Goal: Information Seeking & Learning: Learn about a topic

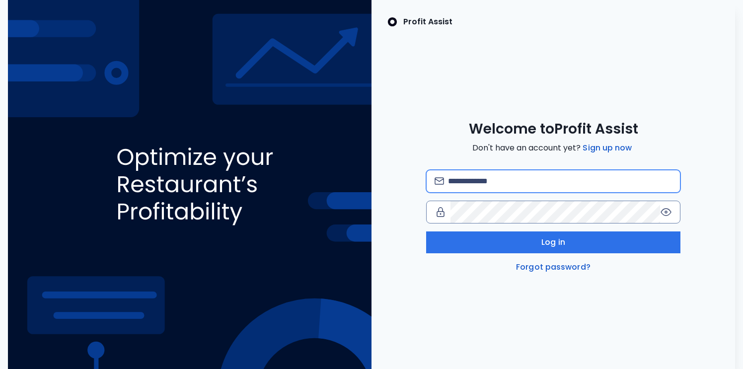
click at [504, 173] on input "email" at bounding box center [560, 181] width 225 height 22
type input "**********"
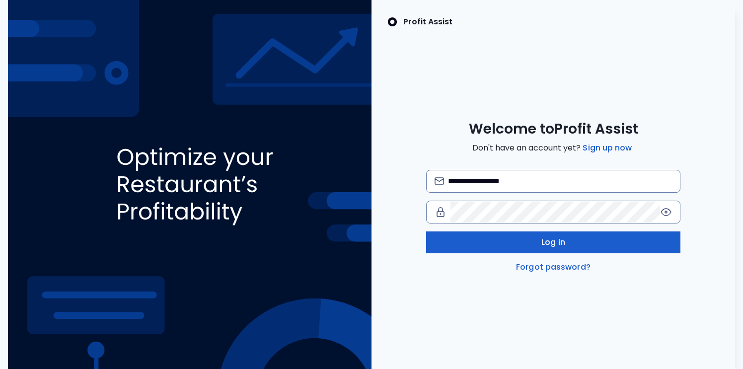
click at [568, 245] on button "Log in" at bounding box center [553, 243] width 254 height 22
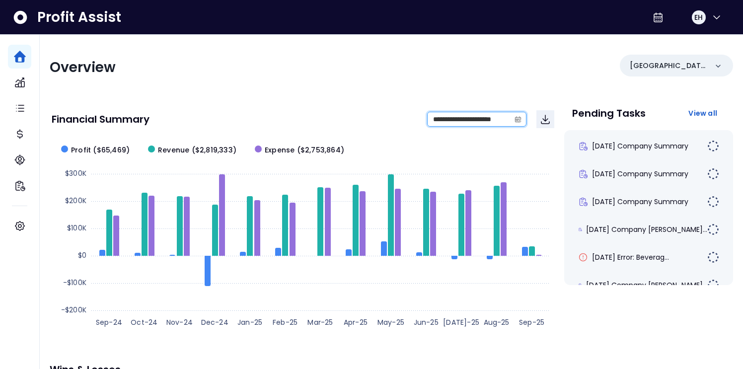
click at [454, 119] on input "**********" at bounding box center [469, 119] width 82 height 14
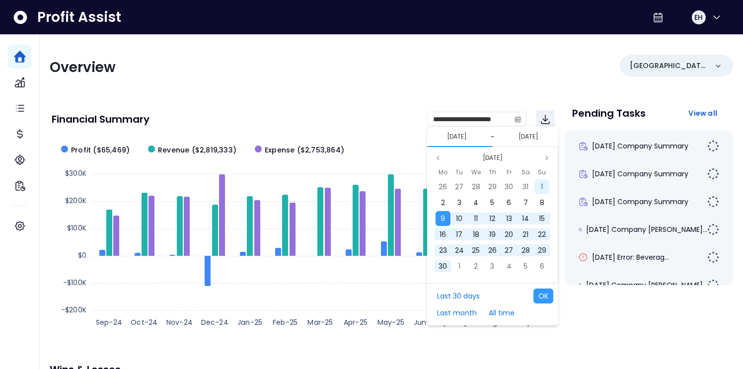
click at [542, 185] on span "1" at bounding box center [542, 187] width 2 height 10
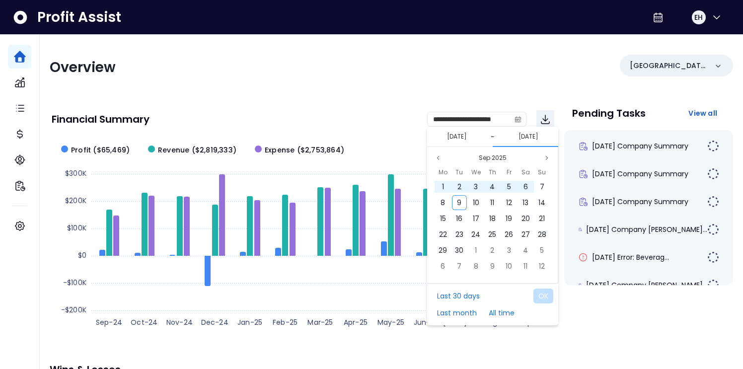
click at [538, 136] on button "[DATE]" at bounding box center [529, 137] width 28 height 12
click at [490, 157] on button "Sep 2025" at bounding box center [493, 158] width 36 height 12
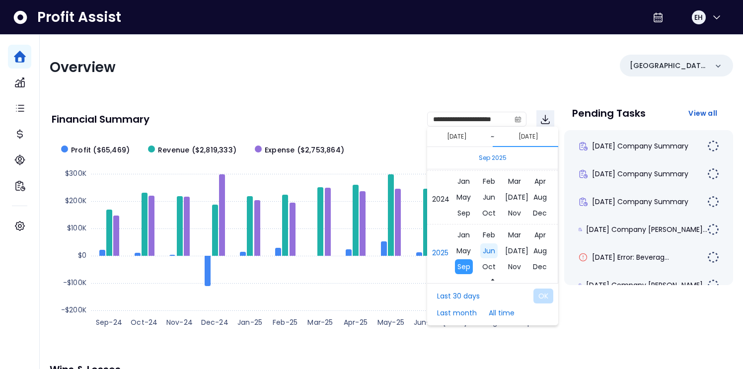
scroll to position [6654, 0]
click at [466, 213] on span "Sep" at bounding box center [464, 212] width 18 height 15
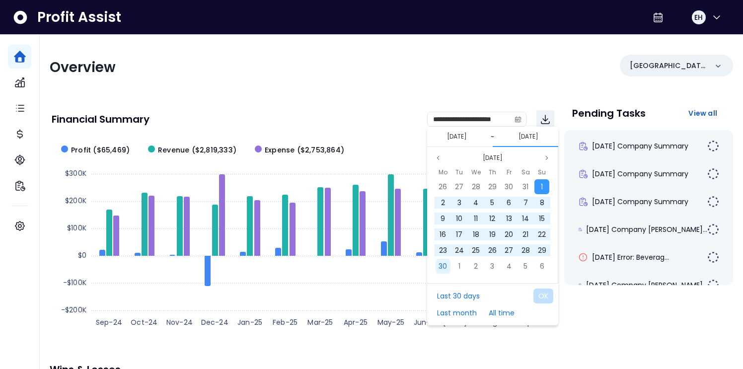
click at [445, 267] on span "30" at bounding box center [443, 266] width 8 height 10
click at [544, 295] on button "OK" at bounding box center [544, 296] width 20 height 15
type input "**********"
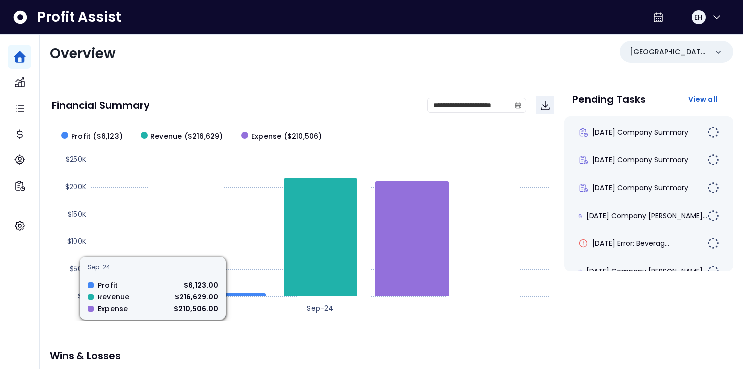
scroll to position [0, 0]
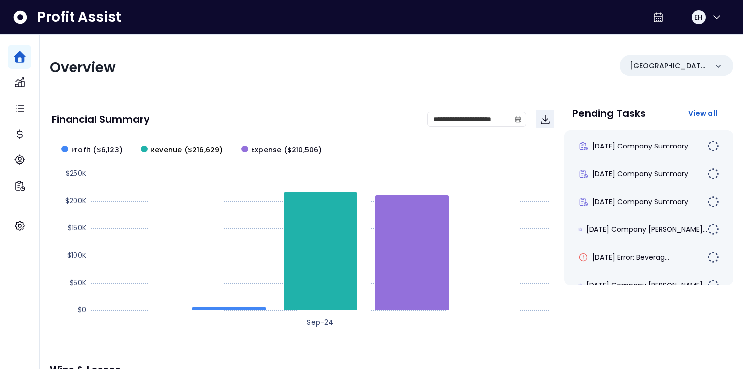
drag, startPoint x: 216, startPoint y: 152, endPoint x: 188, endPoint y: 152, distance: 27.8
click at [188, 152] on span "Revenue ($216,629)" at bounding box center [187, 150] width 73 height 10
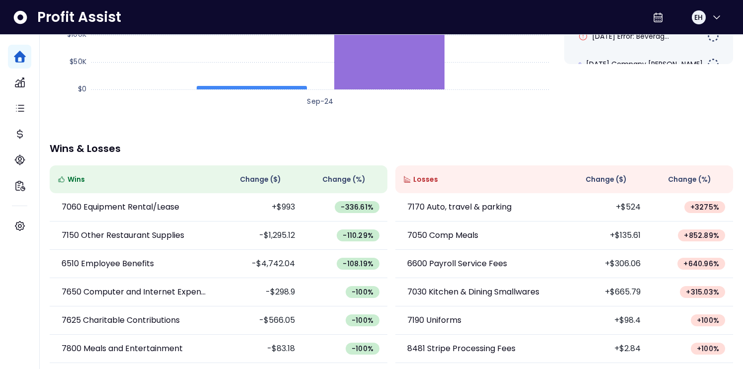
scroll to position [254, 0]
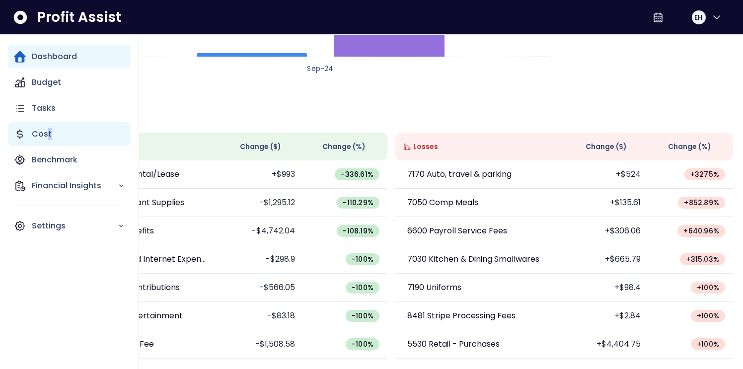
click at [49, 138] on p "Cost" at bounding box center [42, 134] width 20 height 12
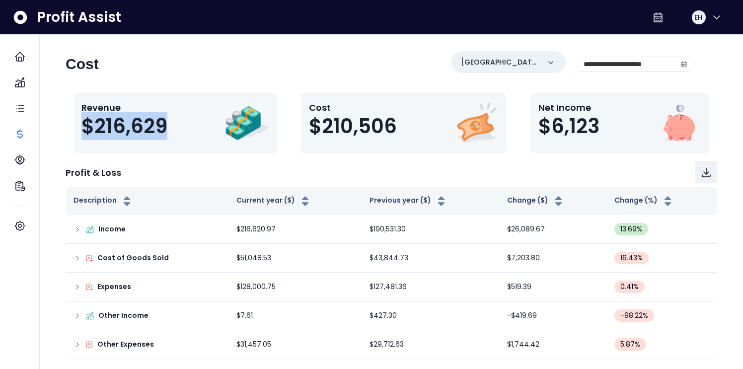
drag, startPoint x: 174, startPoint y: 133, endPoint x: 80, endPoint y: 134, distance: 93.9
click at [80, 134] on div "Revenue $216,629" at bounding box center [176, 123] width 204 height 61
copy span "$216,629"
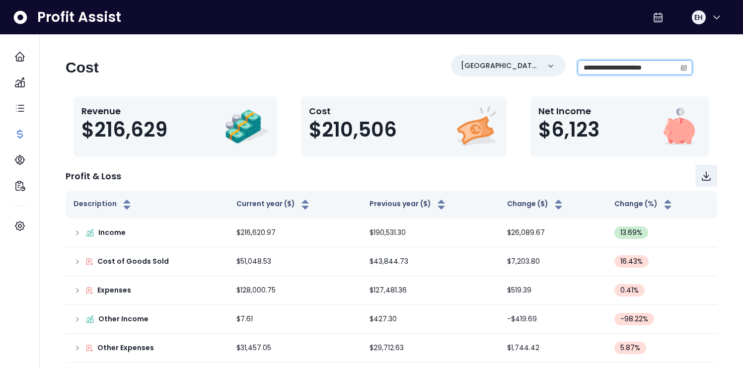
click at [621, 69] on input "**********" at bounding box center [627, 68] width 98 height 14
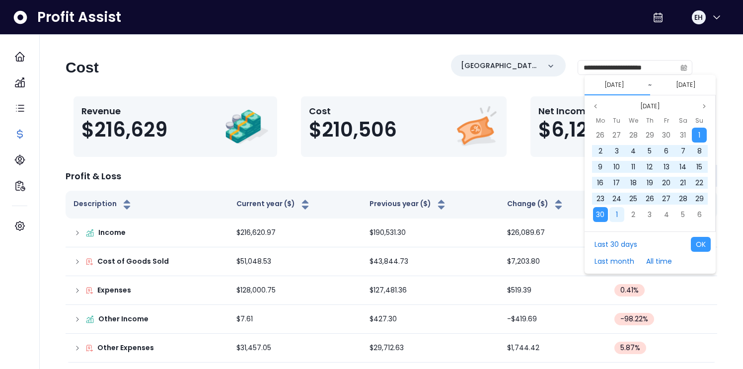
click at [618, 217] on span "1" at bounding box center [617, 215] width 2 height 10
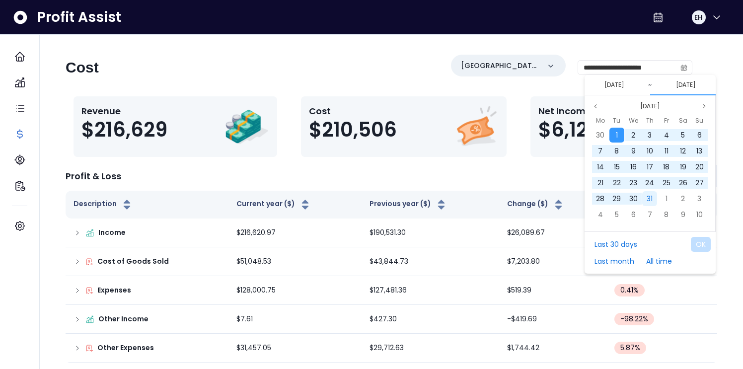
click at [651, 200] on span "31" at bounding box center [650, 199] width 6 height 10
click at [705, 246] on button "OK" at bounding box center [701, 244] width 20 height 15
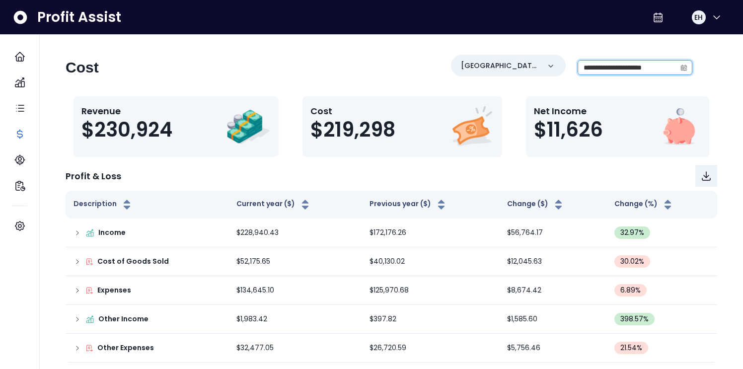
click at [637, 69] on input "**********" at bounding box center [627, 68] width 98 height 14
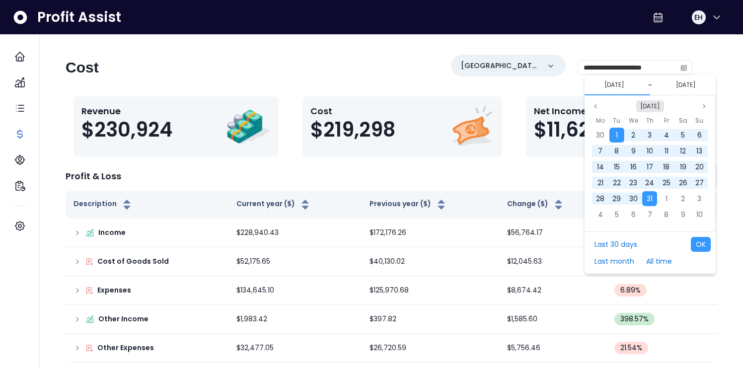
click at [653, 108] on button "[DATE]" at bounding box center [651, 106] width 28 height 12
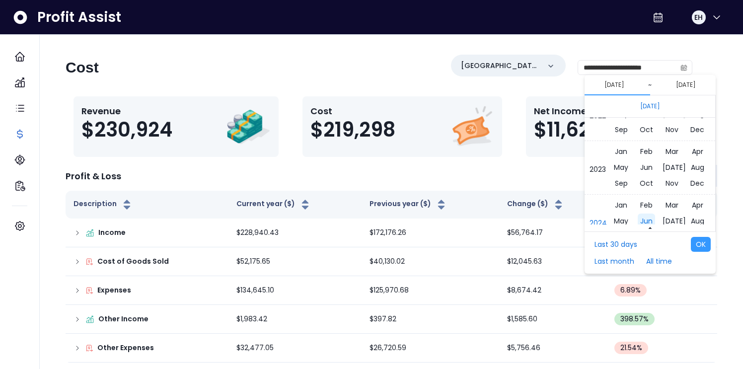
scroll to position [6573, 0]
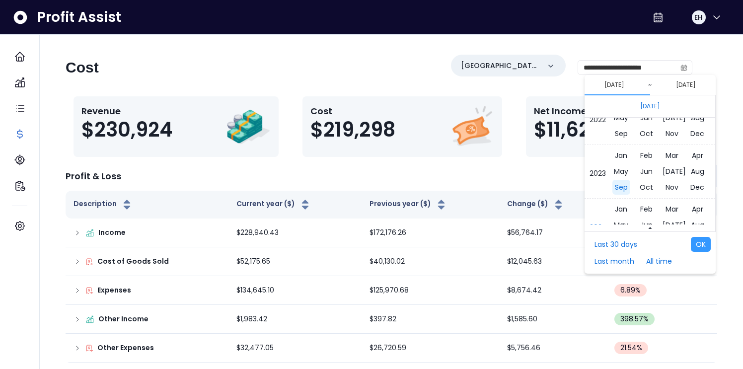
click at [627, 190] on span "Sep" at bounding box center [622, 187] width 18 height 15
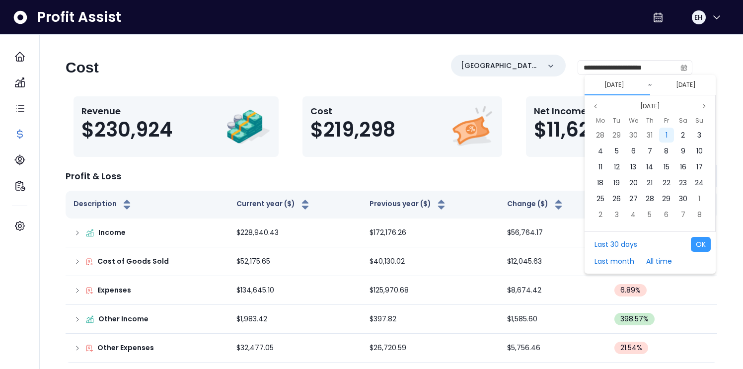
click at [667, 134] on span "1" at bounding box center [667, 135] width 2 height 10
click at [690, 85] on button "[DATE]" at bounding box center [686, 85] width 28 height 12
click at [593, 105] on icon "page previous" at bounding box center [596, 106] width 6 height 6
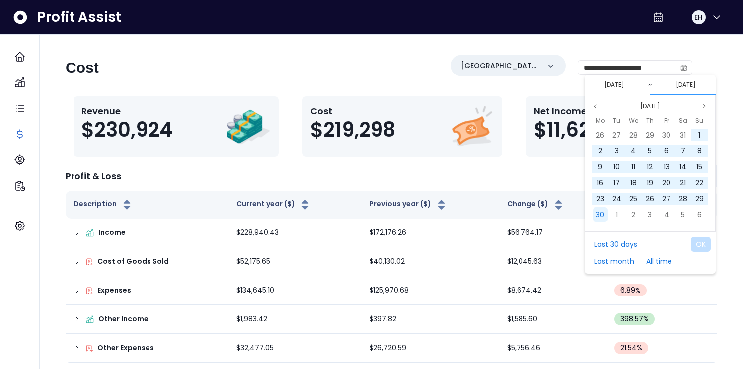
click at [601, 215] on span "30" at bounding box center [600, 215] width 8 height 10
click at [674, 78] on div "[DATE] ~ [DATE]" at bounding box center [650, 85] width 131 height 20
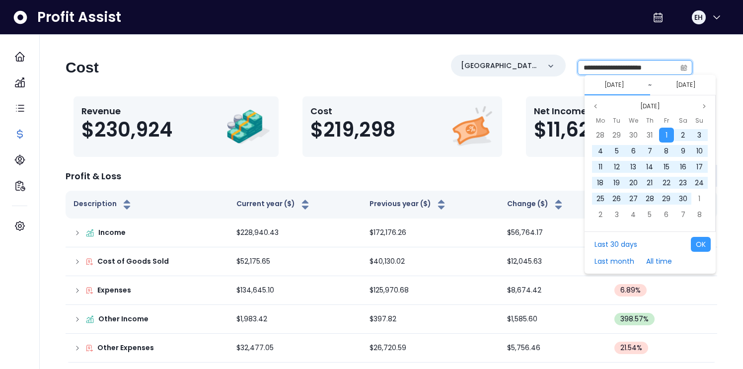
click at [656, 66] on input "**********" at bounding box center [627, 68] width 98 height 14
click at [681, 91] on div "[DATE] ~ [DATE]" at bounding box center [650, 85] width 131 height 20
click at [615, 88] on button "[DATE]" at bounding box center [615, 85] width 28 height 12
click at [663, 137] on div "1" at bounding box center [666, 135] width 15 height 15
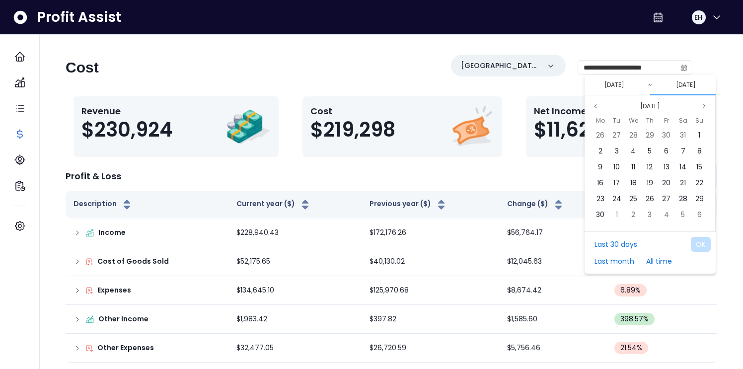
click at [682, 88] on button "[DATE]" at bounding box center [686, 85] width 28 height 12
click at [642, 107] on button "[DATE]" at bounding box center [651, 106] width 28 height 12
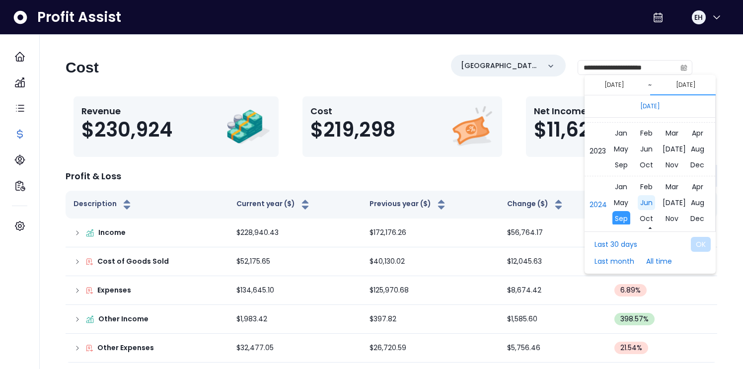
scroll to position [6596, 0]
click at [623, 163] on span "Sep" at bounding box center [622, 164] width 18 height 15
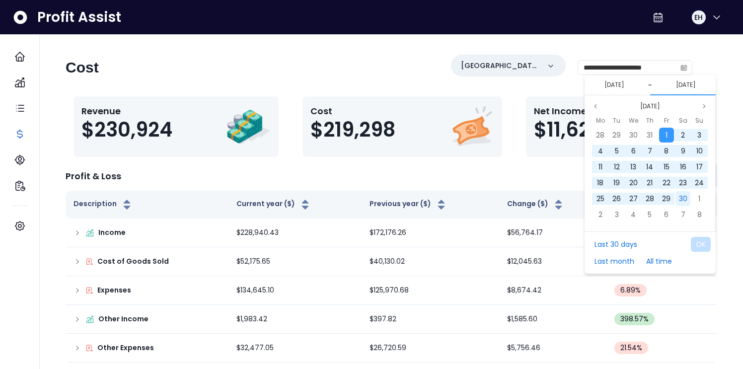
click at [678, 198] on div "30" at bounding box center [683, 198] width 15 height 15
click at [700, 243] on button "OK" at bounding box center [701, 244] width 20 height 15
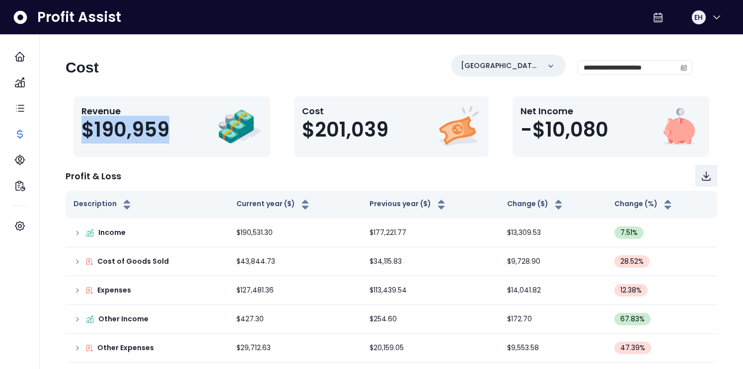
drag, startPoint x: 170, startPoint y: 131, endPoint x: 70, endPoint y: 131, distance: 99.9
click at [70, 131] on div "Revenue $190,959 Cost $201,039 Net Income -$10,080" at bounding box center [392, 126] width 652 height 61
copy span "$190,959"
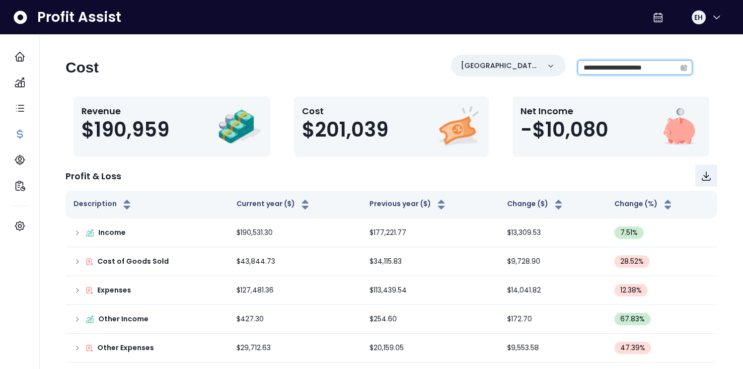
click at [601, 66] on input "**********" at bounding box center [627, 68] width 98 height 14
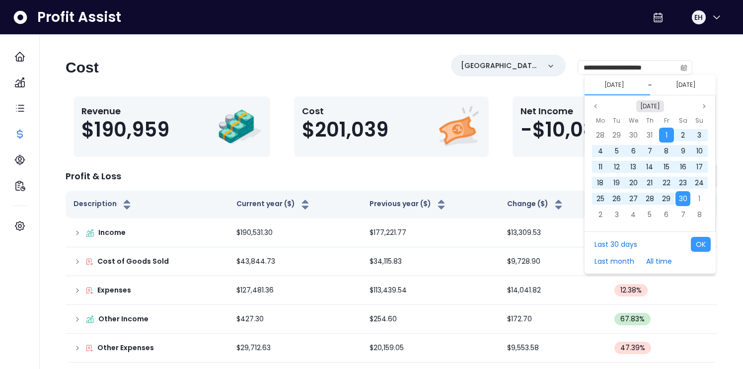
click at [653, 100] on button "[DATE]" at bounding box center [651, 106] width 28 height 12
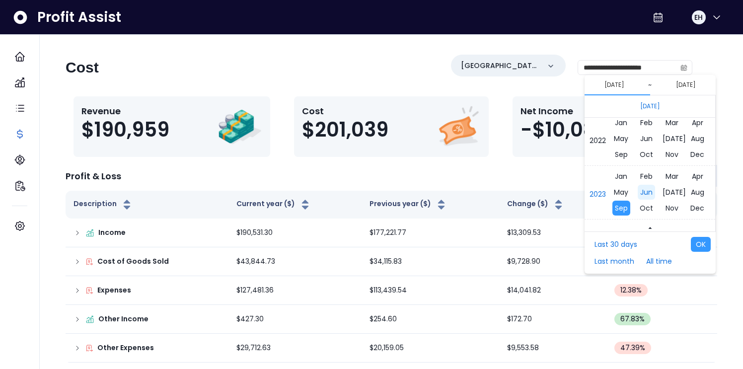
scroll to position [6543, 0]
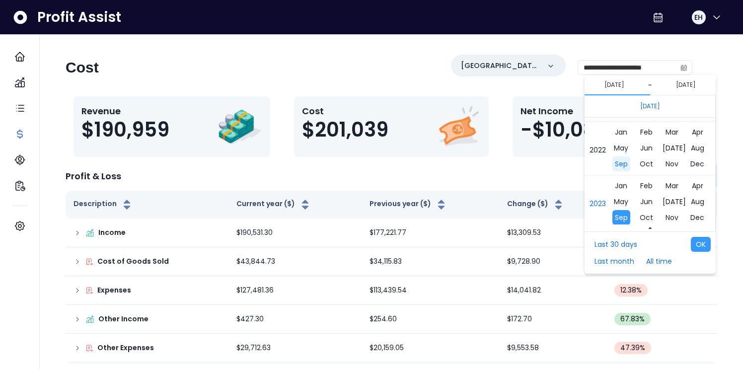
click at [623, 165] on span "Sep" at bounding box center [622, 164] width 18 height 15
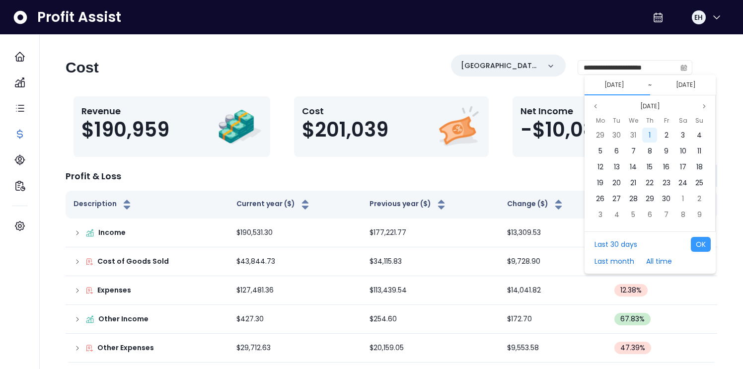
click at [653, 135] on div "1" at bounding box center [649, 135] width 15 height 15
click at [652, 103] on button "[DATE]" at bounding box center [651, 106] width 28 height 12
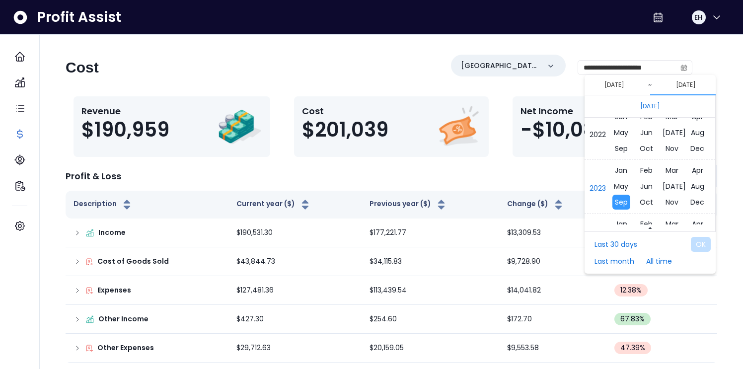
scroll to position [6554, 0]
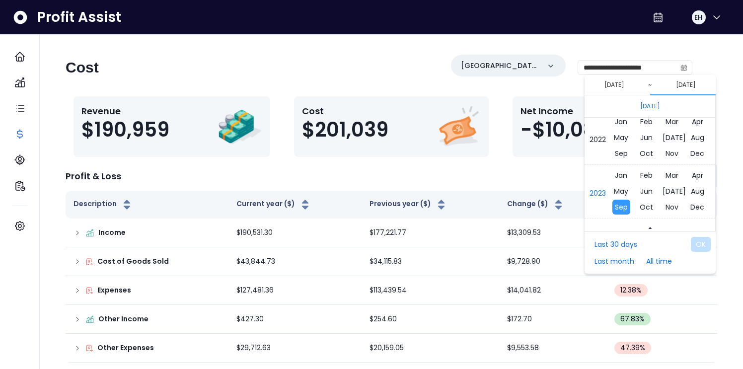
click at [627, 152] on span "Sep" at bounding box center [622, 153] width 18 height 15
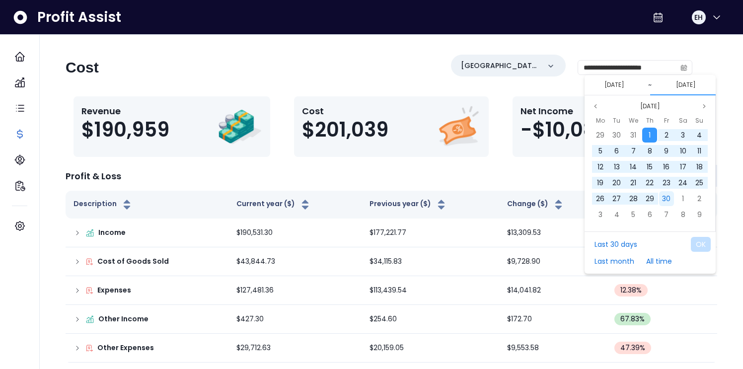
click at [664, 199] on span "30" at bounding box center [666, 199] width 8 height 10
click at [701, 241] on button "OK" at bounding box center [701, 244] width 20 height 15
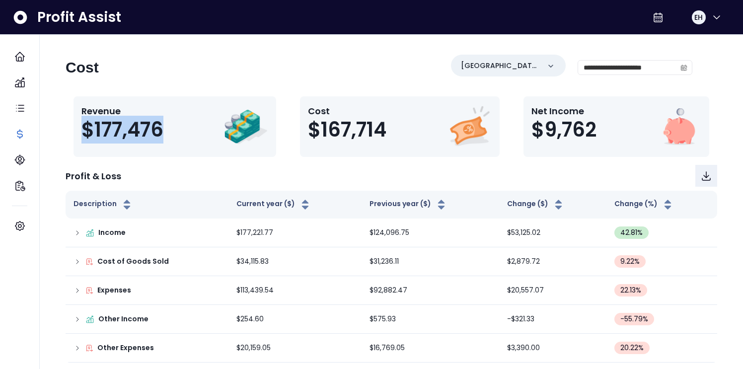
drag, startPoint x: 161, startPoint y: 133, endPoint x: 80, endPoint y: 135, distance: 81.5
click at [80, 134] on div "Revenue $177,476" at bounding box center [175, 126] width 203 height 61
copy span "$177,476"
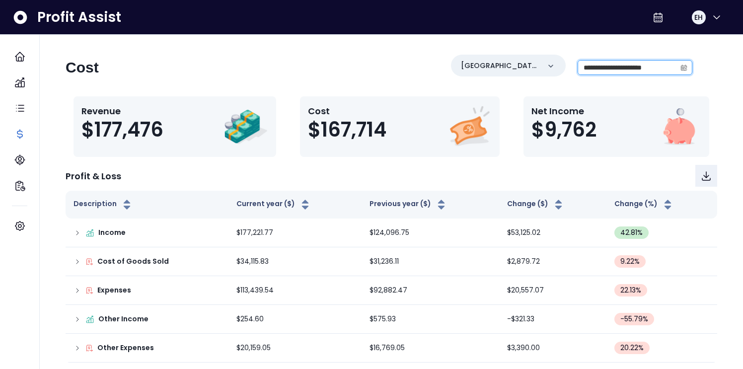
click at [634, 67] on input "**********" at bounding box center [627, 68] width 98 height 14
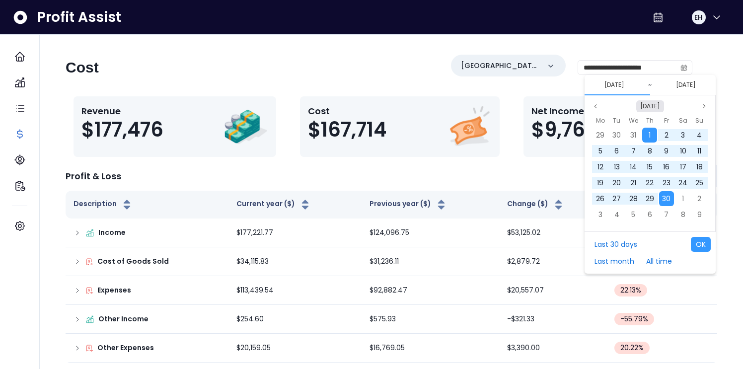
click at [646, 107] on button "[DATE]" at bounding box center [651, 106] width 28 height 12
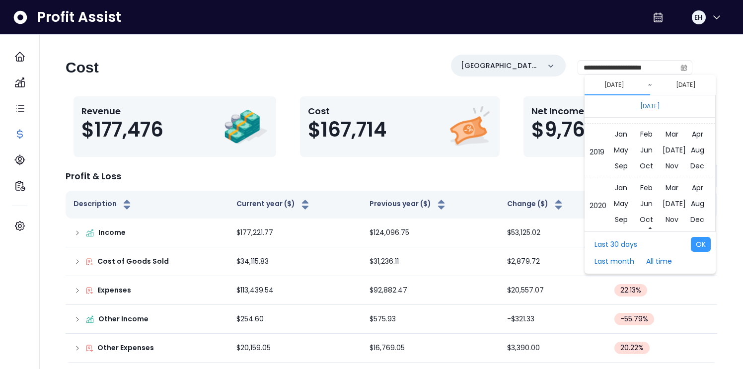
scroll to position [6381, 0]
click at [625, 167] on span "Sep" at bounding box center [622, 165] width 18 height 15
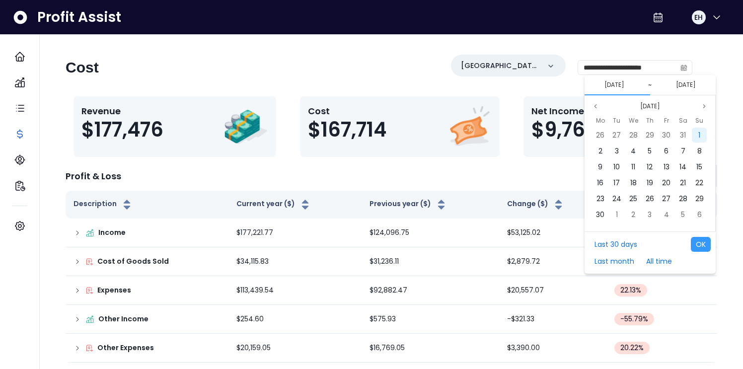
click at [702, 136] on div "1" at bounding box center [699, 135] width 15 height 15
click at [651, 107] on button "[DATE]" at bounding box center [651, 106] width 28 height 12
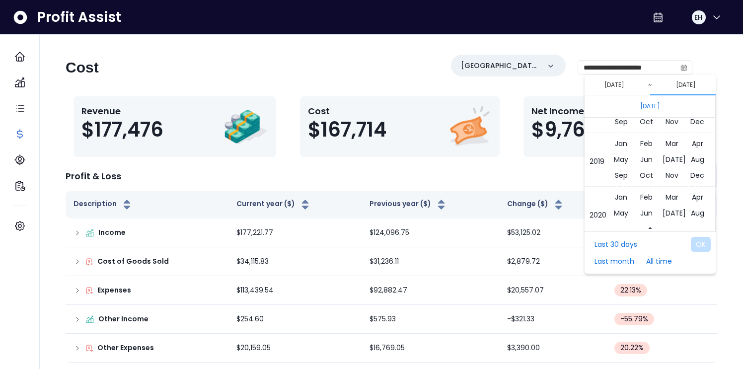
scroll to position [6366, 0]
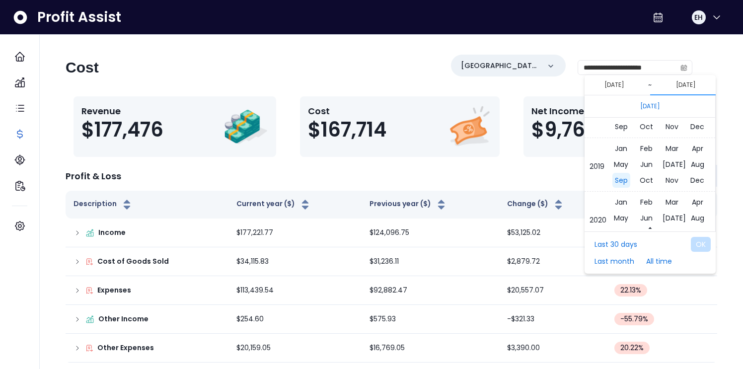
click at [624, 183] on span "Sep" at bounding box center [622, 180] width 18 height 15
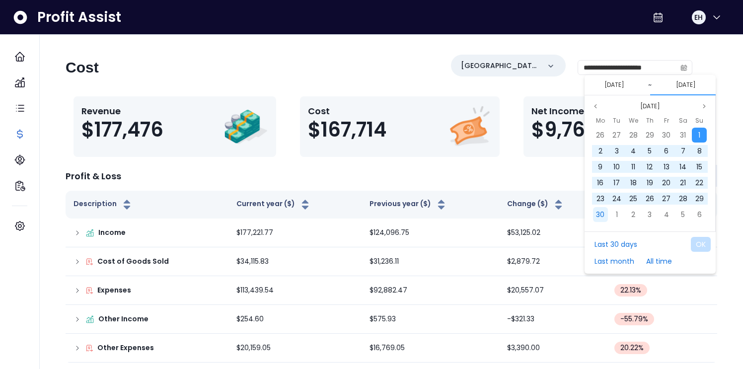
click at [600, 216] on span "30" at bounding box center [600, 215] width 8 height 10
click at [700, 241] on button "OK" at bounding box center [701, 244] width 20 height 15
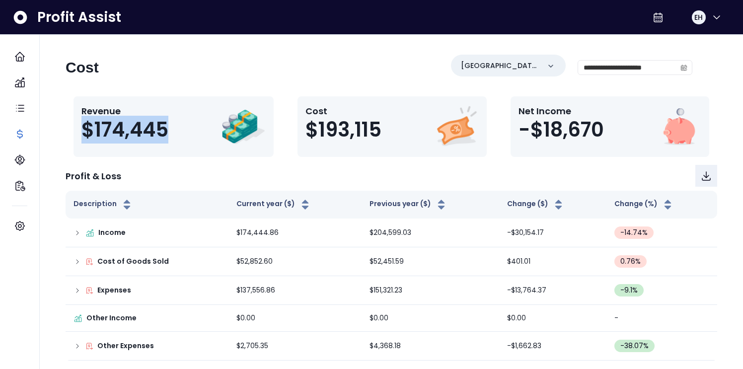
drag, startPoint x: 170, startPoint y: 135, endPoint x: 80, endPoint y: 135, distance: 89.9
click at [80, 135] on div "Revenue $174,445" at bounding box center [174, 126] width 200 height 61
copy span "$174,445"
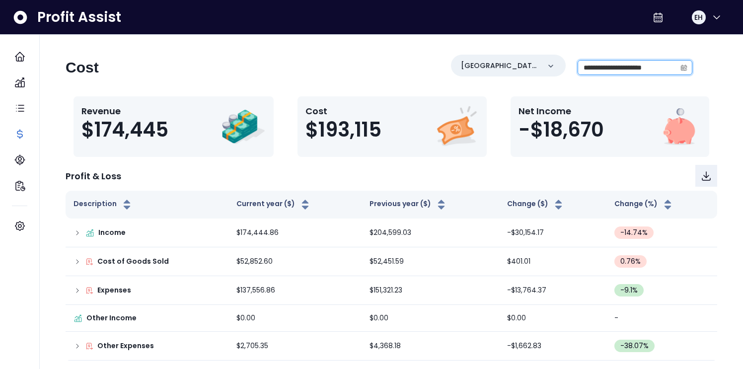
click at [618, 68] on input "**********" at bounding box center [627, 68] width 98 height 14
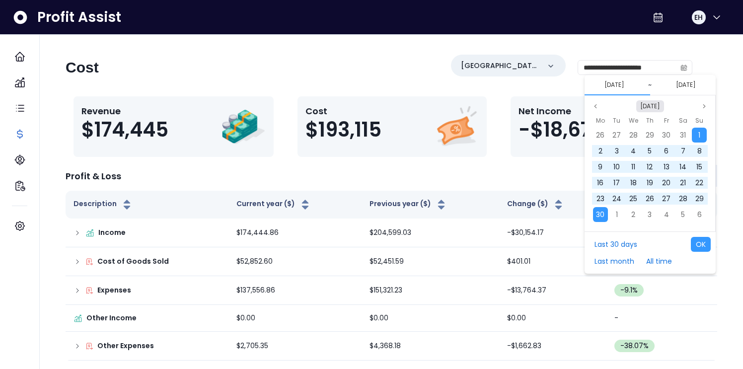
click at [651, 103] on button "[DATE]" at bounding box center [651, 106] width 28 height 12
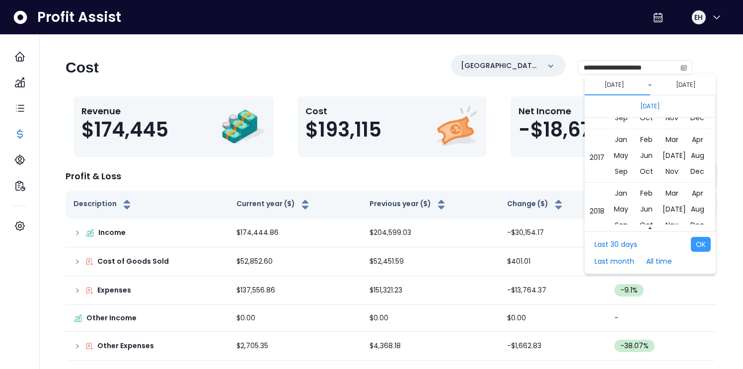
scroll to position [6265, 0]
drag, startPoint x: 622, startPoint y: 175, endPoint x: 618, endPoint y: 205, distance: 30.6
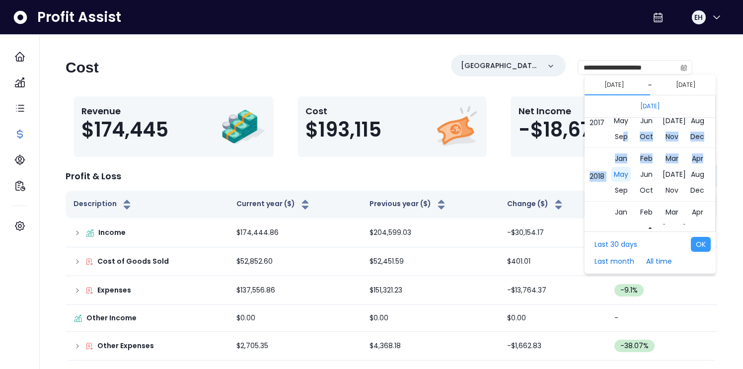
scroll to position [6303, 0]
click at [621, 195] on span "Sep" at bounding box center [622, 189] width 18 height 15
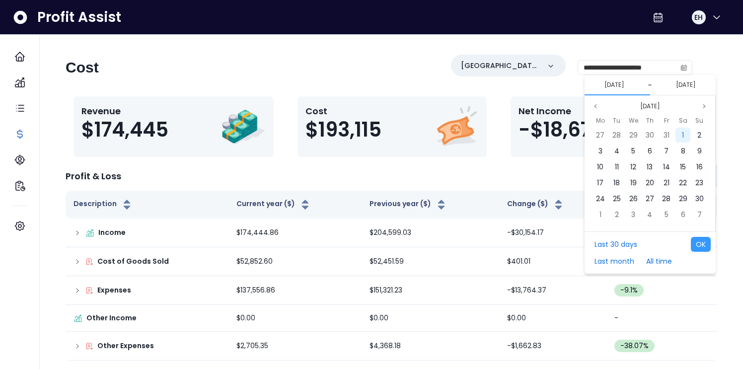
click at [683, 138] on span "1" at bounding box center [683, 135] width 2 height 10
click at [655, 105] on button "[DATE]" at bounding box center [651, 106] width 28 height 12
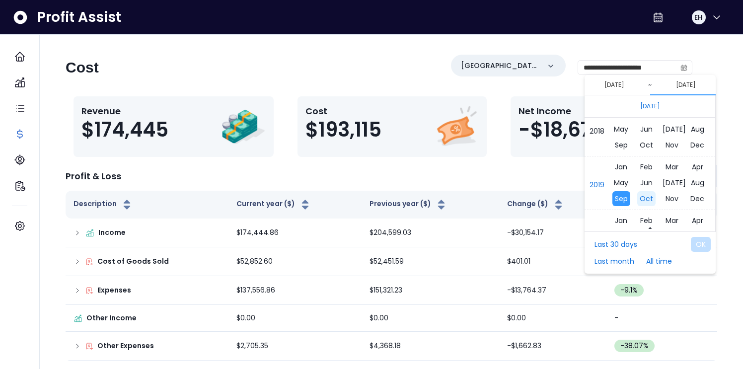
scroll to position [6338, 0]
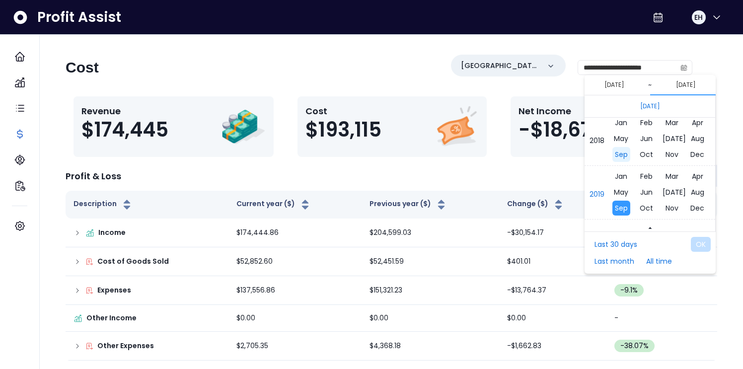
click at [624, 156] on span "Sep" at bounding box center [622, 154] width 18 height 15
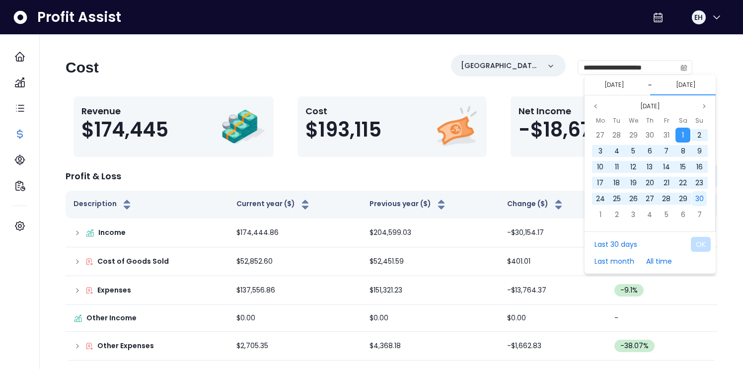
click at [698, 201] on span "30" at bounding box center [700, 199] width 8 height 10
click at [706, 243] on button "OK" at bounding box center [701, 244] width 20 height 15
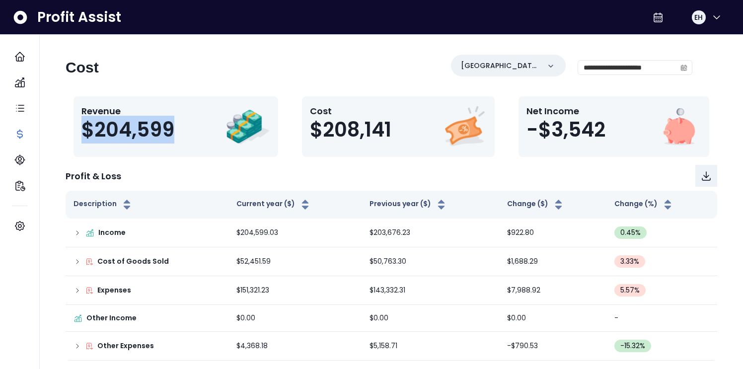
drag, startPoint x: 179, startPoint y: 136, endPoint x: 82, endPoint y: 137, distance: 96.4
click at [82, 137] on div "Revenue $204,599" at bounding box center [131, 126] width 101 height 45
copy span "$204,599"
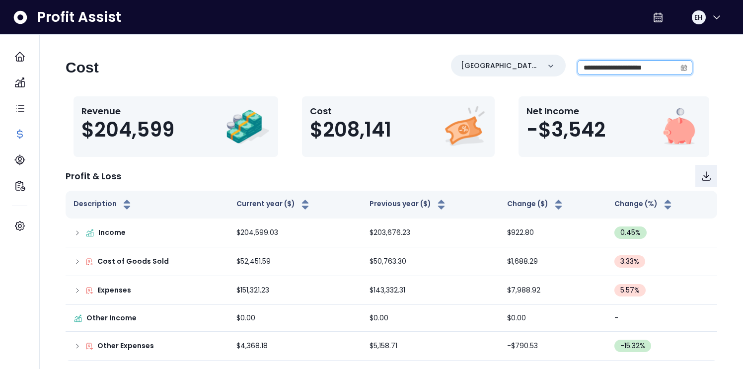
click at [622, 65] on input "**********" at bounding box center [627, 68] width 98 height 14
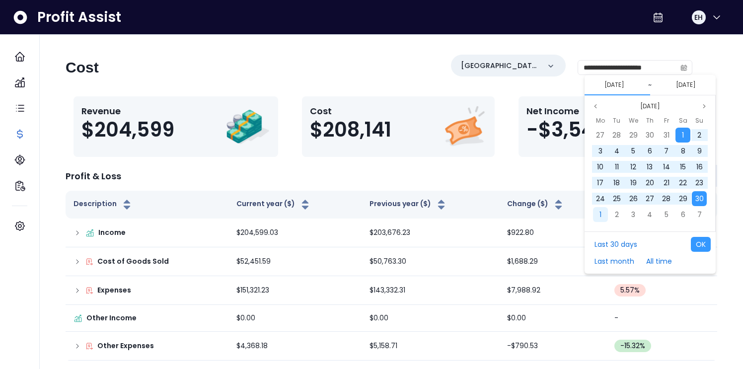
click at [596, 216] on div "1" at bounding box center [600, 214] width 15 height 15
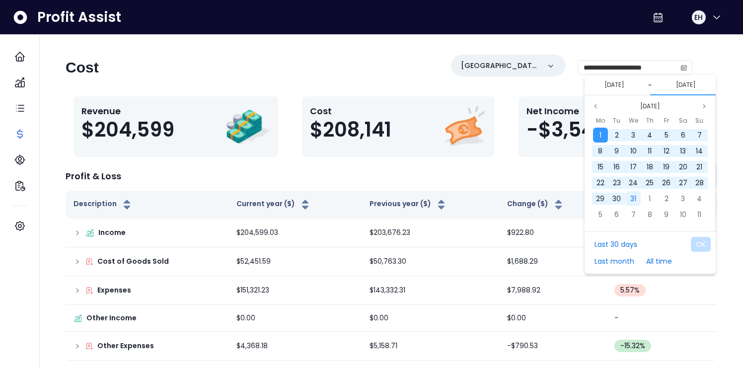
click at [632, 200] on span "31" at bounding box center [634, 199] width 6 height 10
click at [695, 240] on button "OK" at bounding box center [701, 244] width 20 height 15
type input "**********"
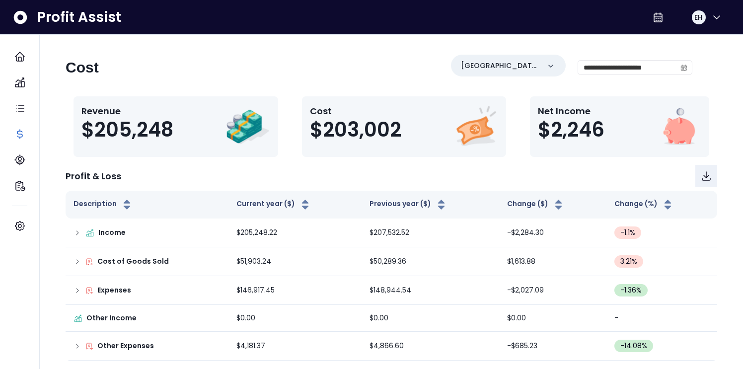
click at [293, 80] on div "**********" at bounding box center [379, 72] width 627 height 34
click at [310, 63] on div "**********" at bounding box center [379, 72] width 627 height 34
